Goal: Task Accomplishment & Management: Use online tool/utility

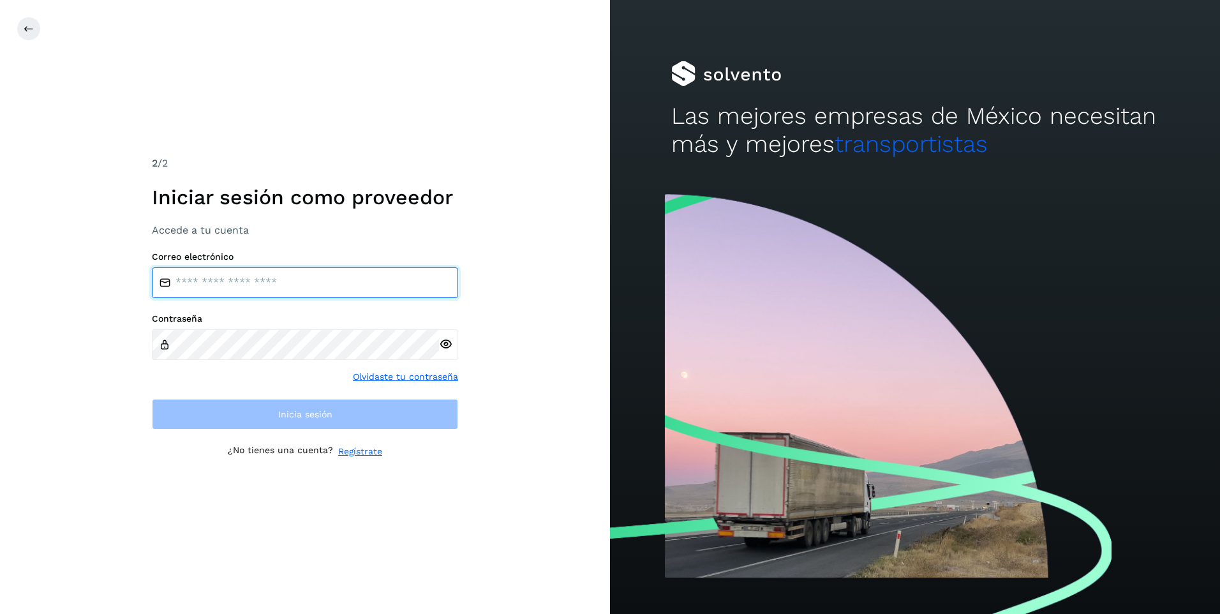
click at [255, 292] on input "email" at bounding box center [305, 282] width 306 height 31
type input "*"
type input "**********"
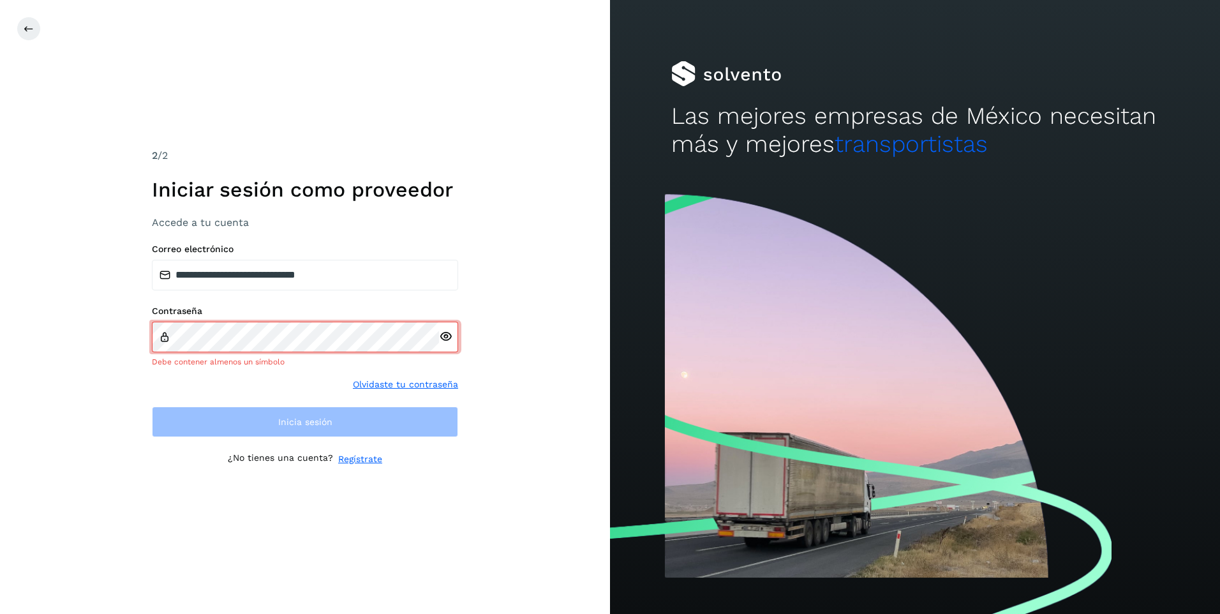
click at [440, 335] on icon at bounding box center [445, 336] width 13 height 13
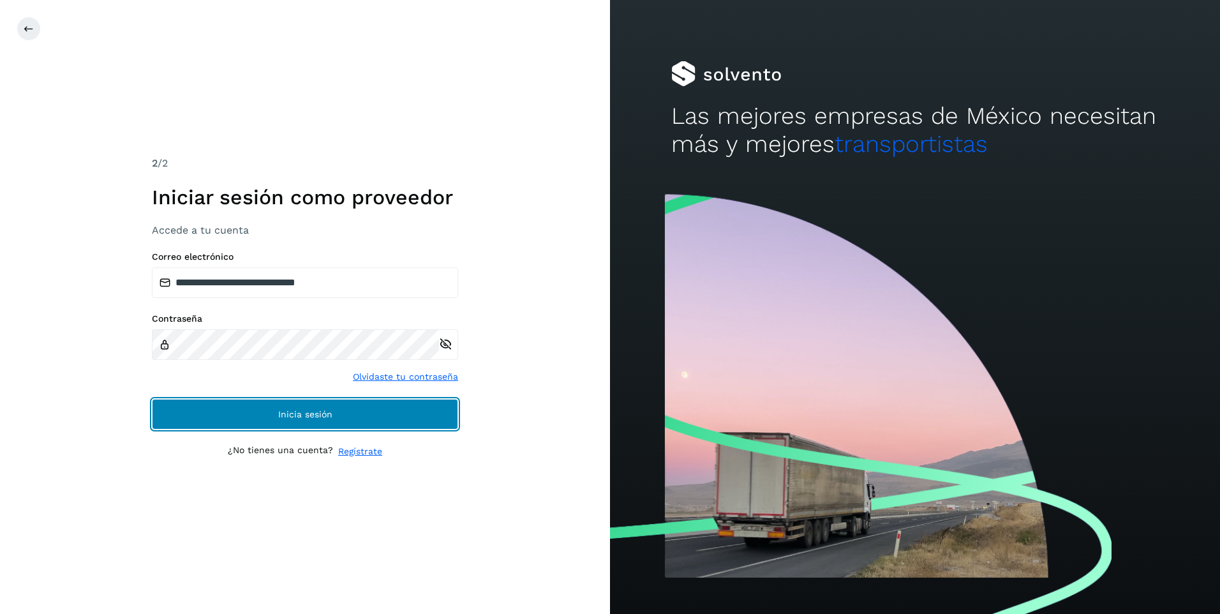
click at [299, 422] on button "Inicia sesión" at bounding box center [305, 414] width 306 height 31
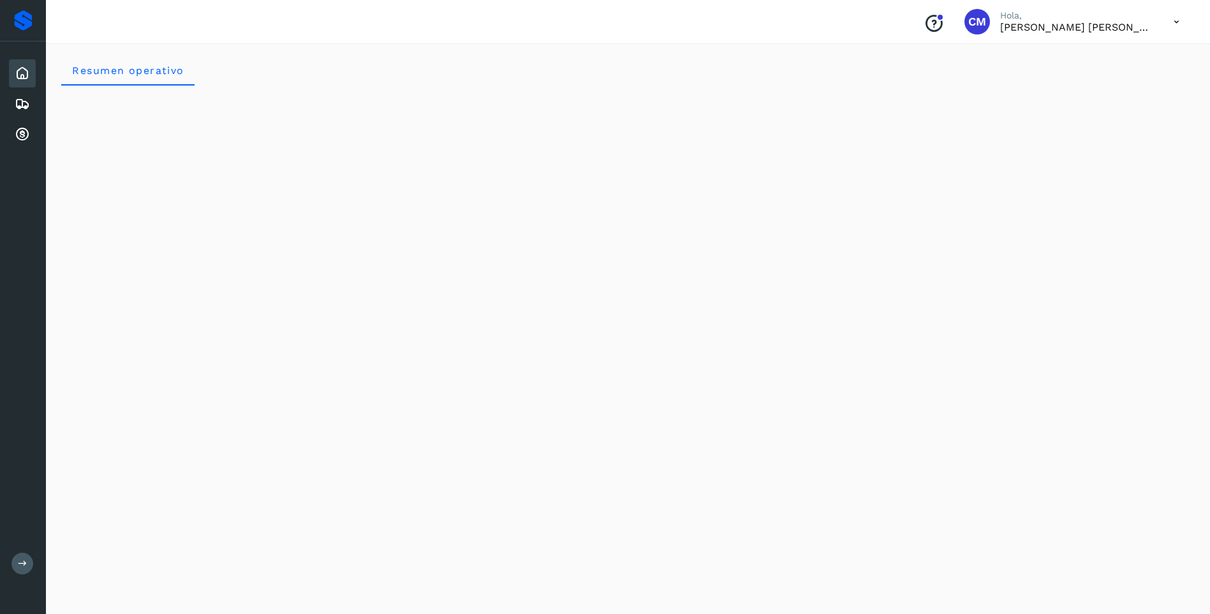
click at [22, 69] on icon at bounding box center [22, 73] width 15 height 15
click at [24, 135] on icon at bounding box center [22, 134] width 15 height 15
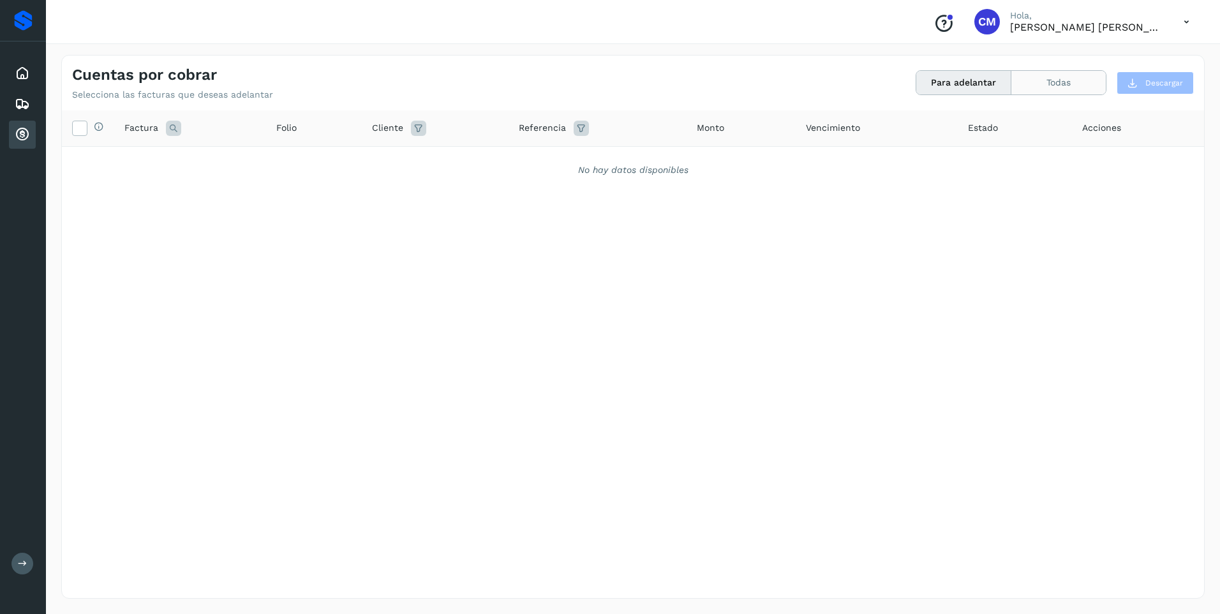
click at [1088, 81] on button "Todas" at bounding box center [1058, 83] width 94 height 24
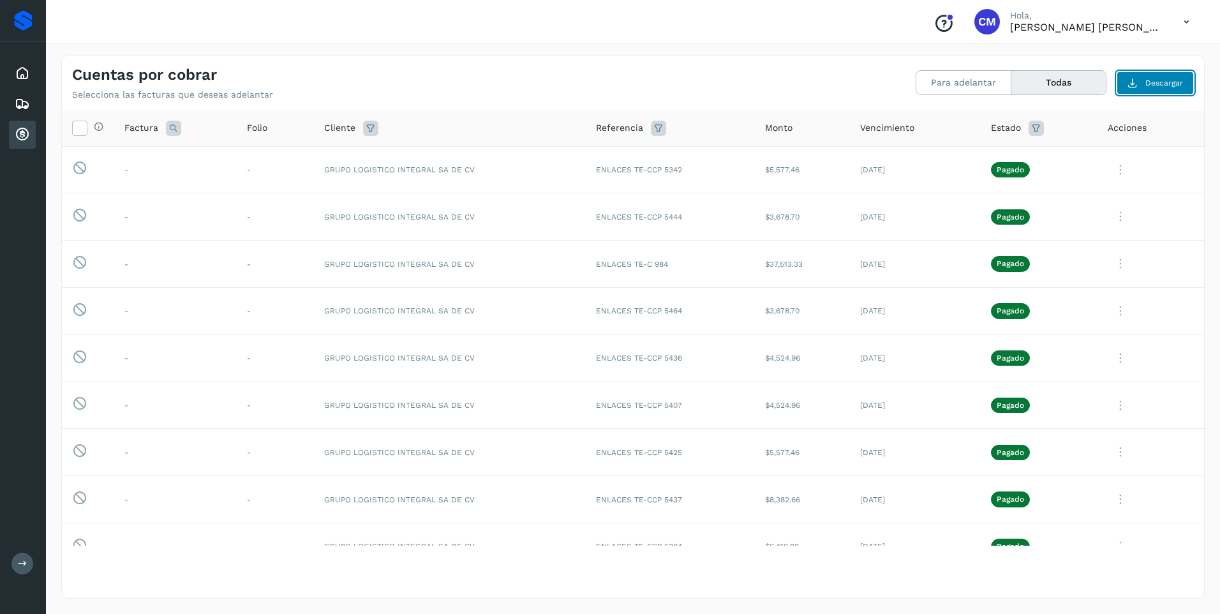
click at [1153, 89] on button "Descargar" at bounding box center [1154, 82] width 77 height 23
click at [1160, 84] on span "Descargar" at bounding box center [1164, 82] width 38 height 11
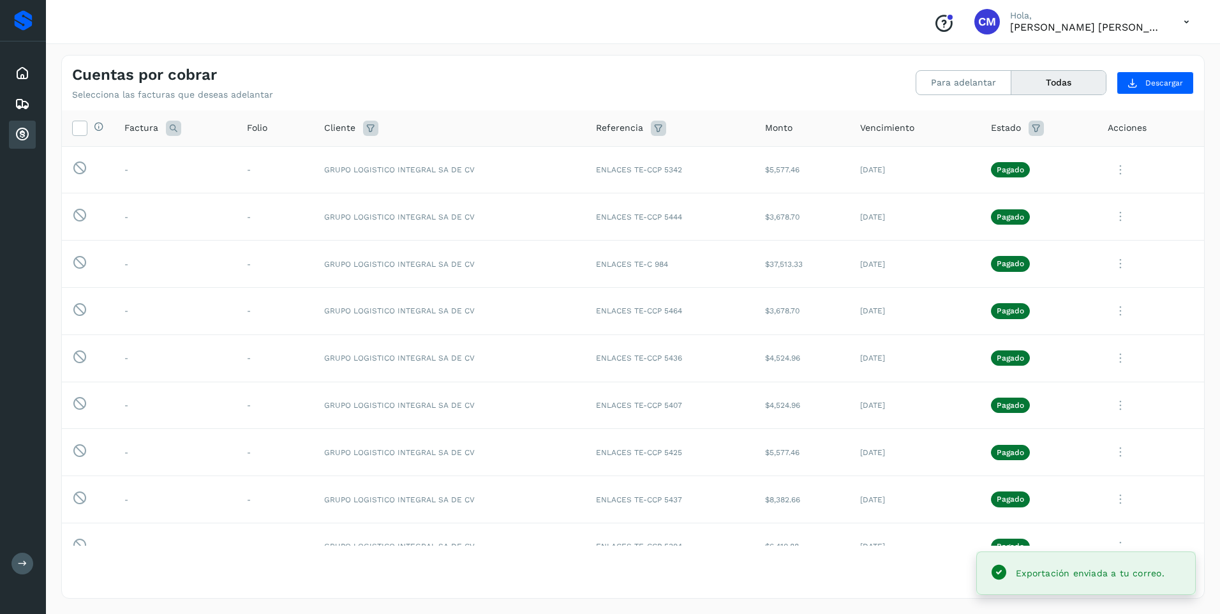
click at [1115, 580] on div "Exportación enviada a tu correo." at bounding box center [1089, 572] width 149 height 15
